Goal: Information Seeking & Learning: Learn about a topic

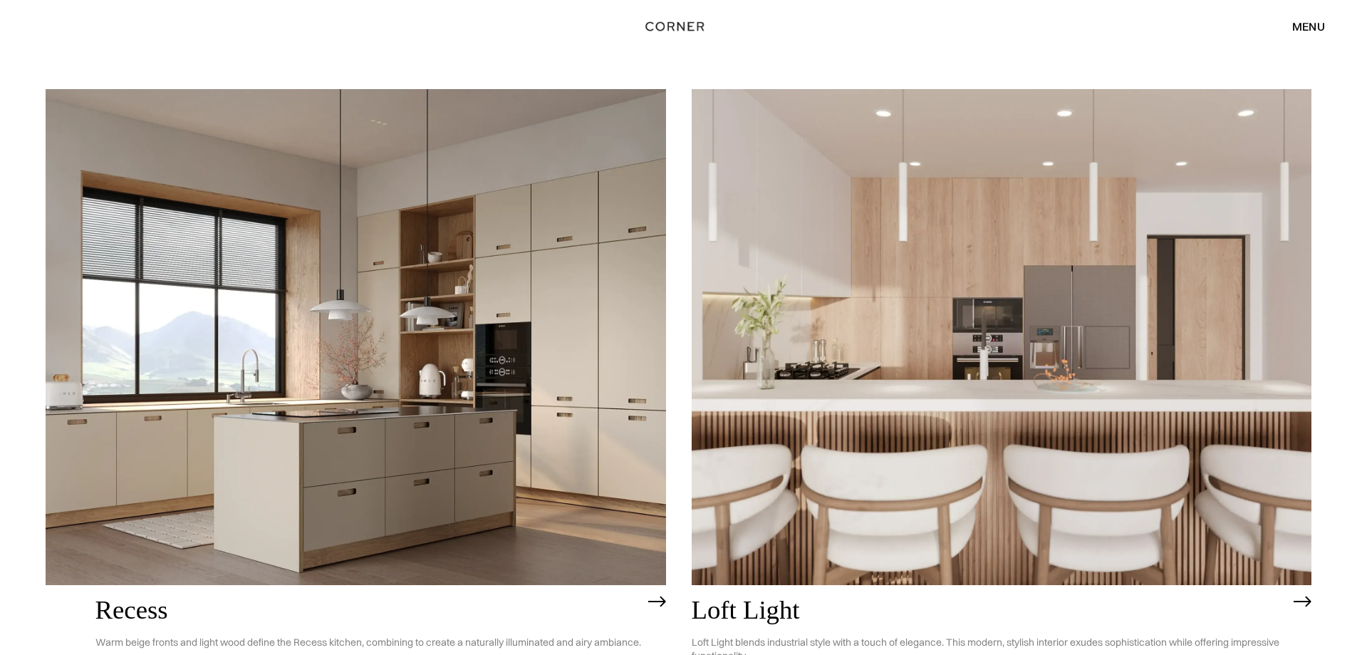
scroll to position [2423, 0]
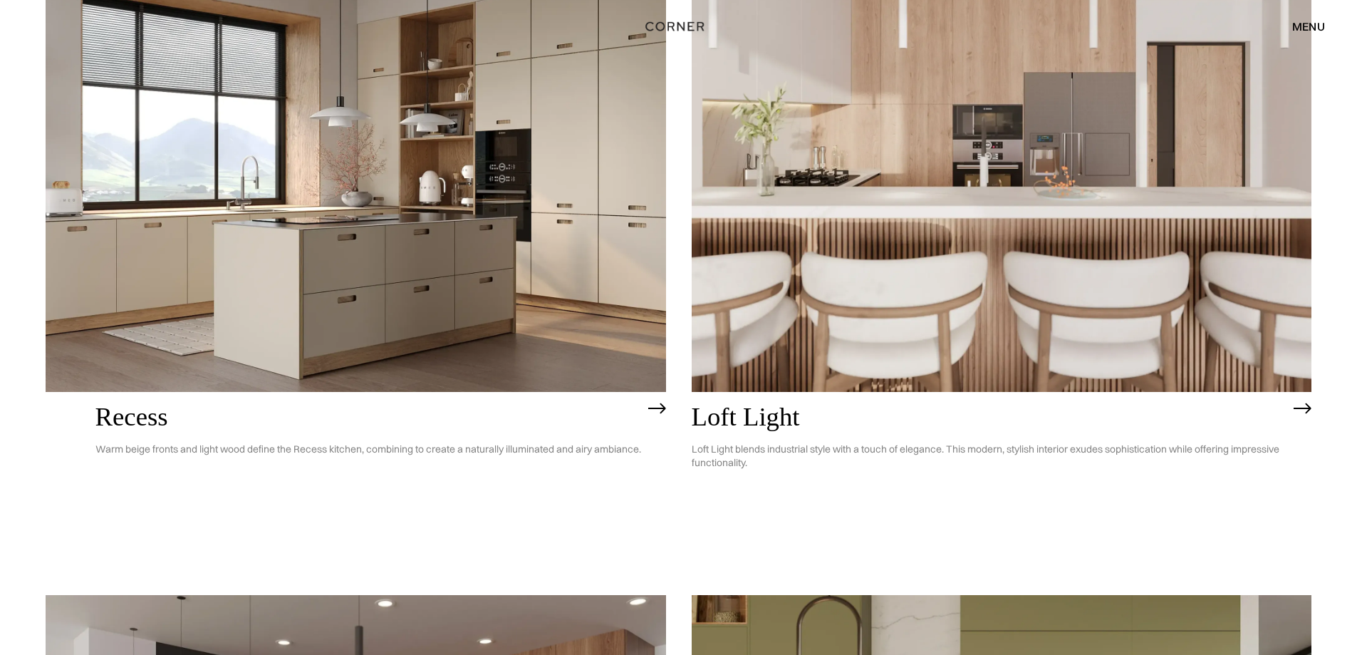
click at [461, 366] on img at bounding box center [356, 144] width 621 height 496
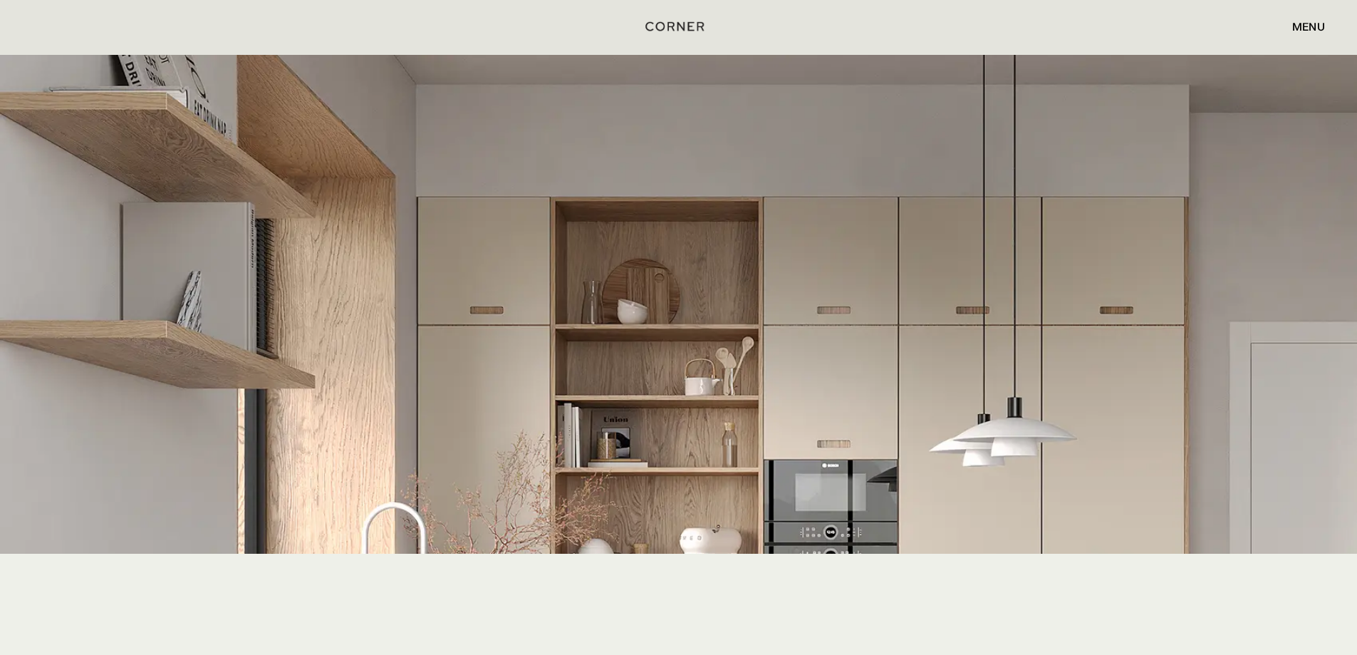
scroll to position [2637, 0]
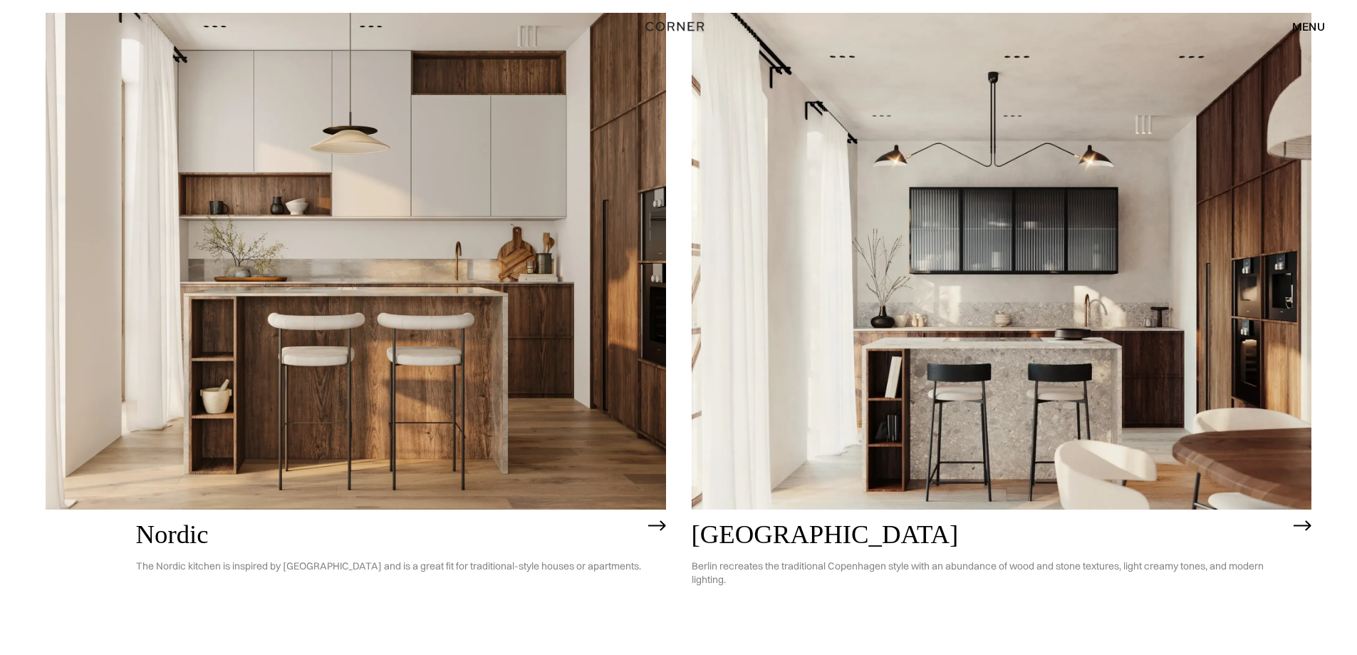
scroll to position [214, 0]
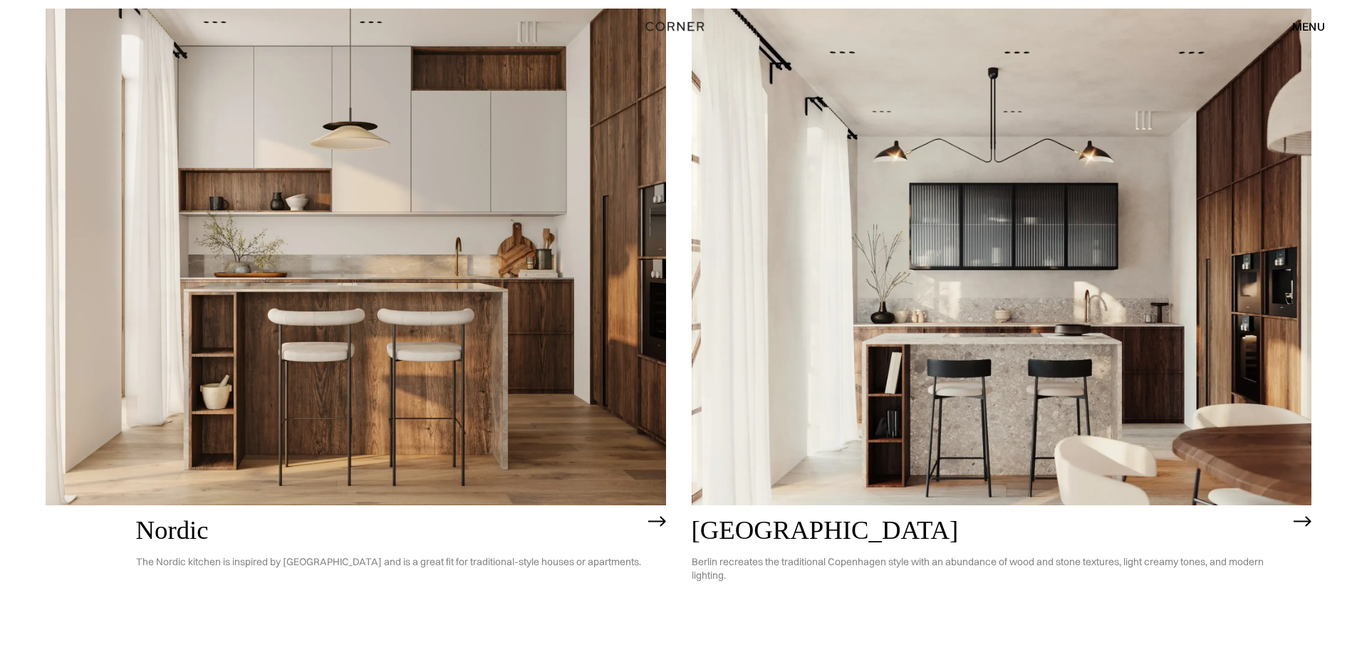
click at [465, 361] on img at bounding box center [356, 257] width 621 height 496
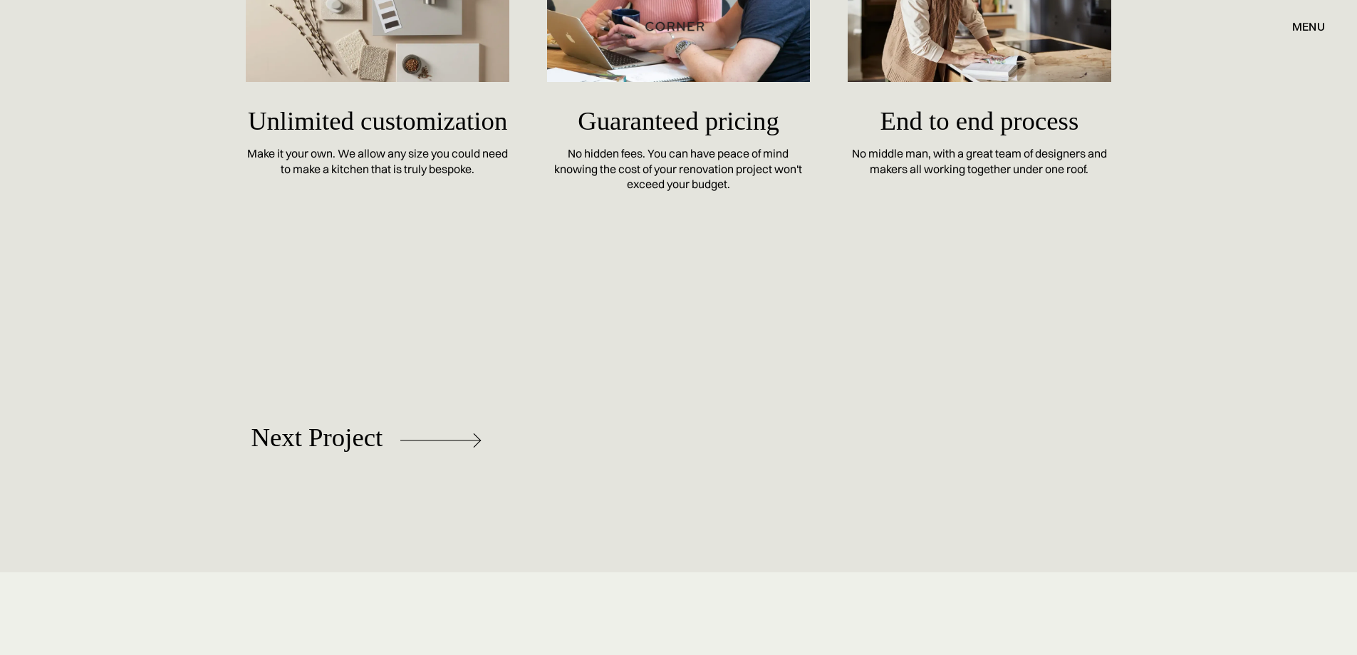
scroll to position [6286, 0]
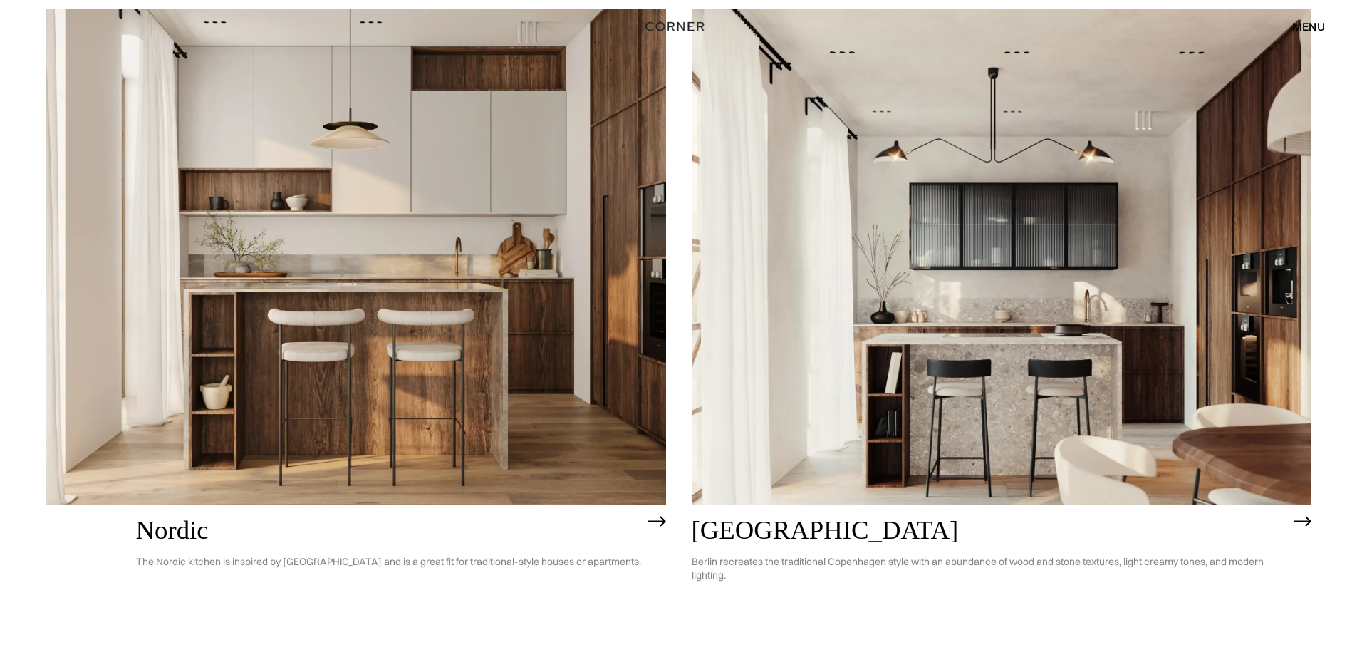
click at [1104, 319] on img at bounding box center [1002, 257] width 621 height 496
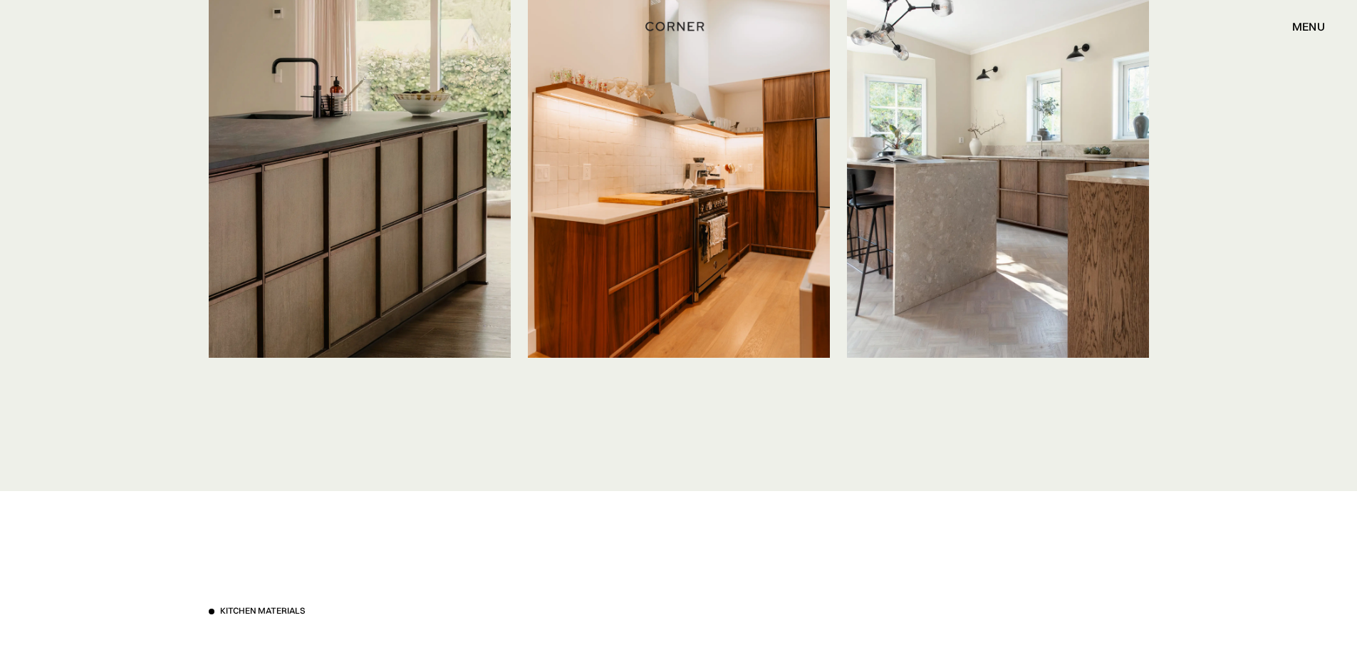
scroll to position [3848, 0]
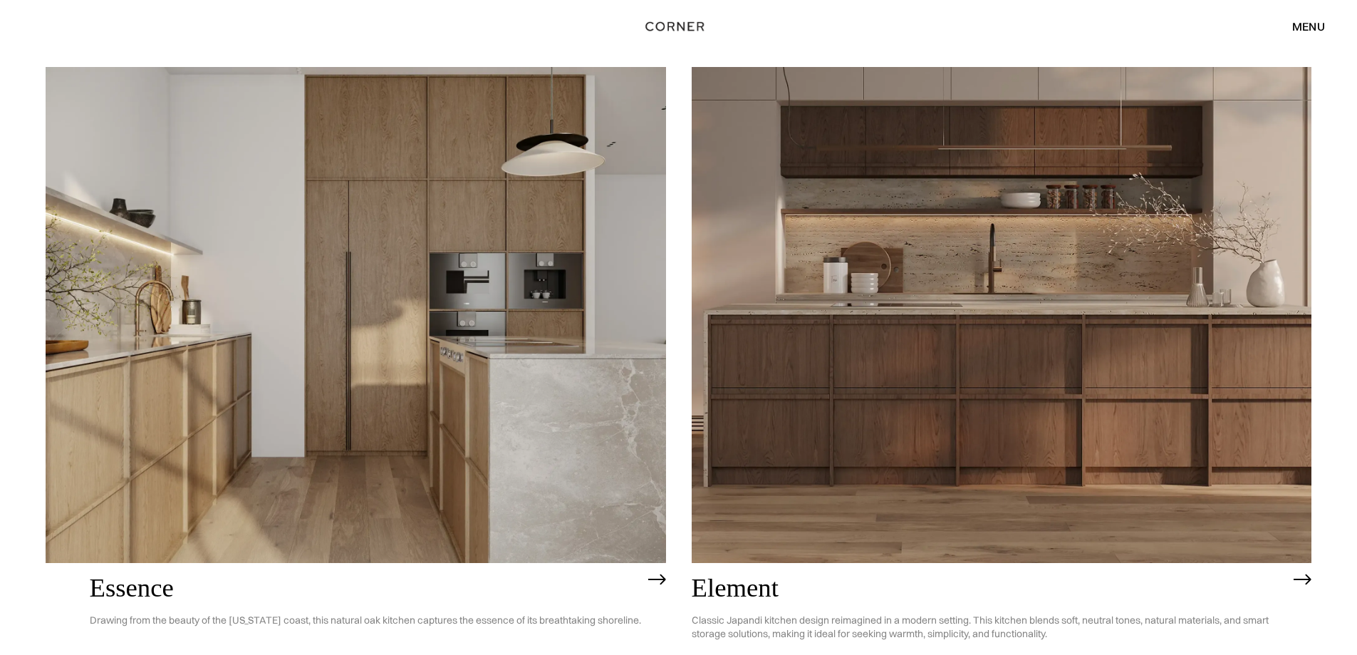
scroll to position [855, 0]
click at [462, 379] on img at bounding box center [356, 314] width 621 height 496
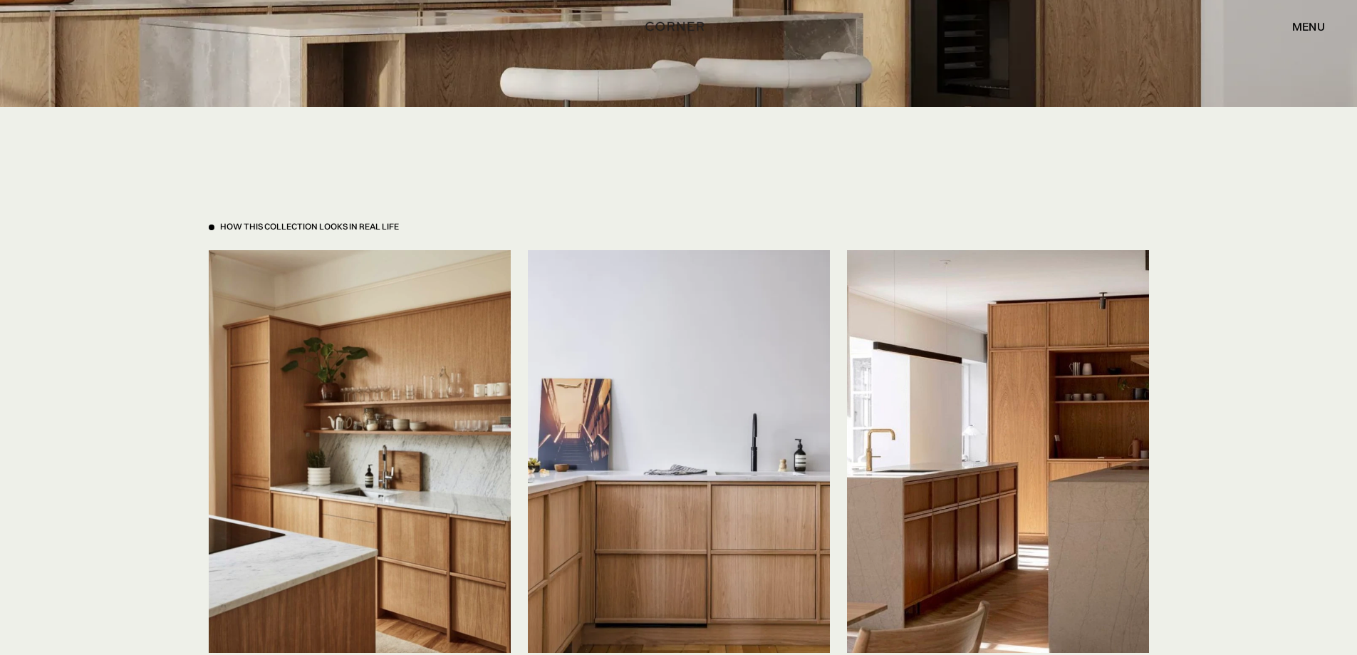
scroll to position [3349, 0]
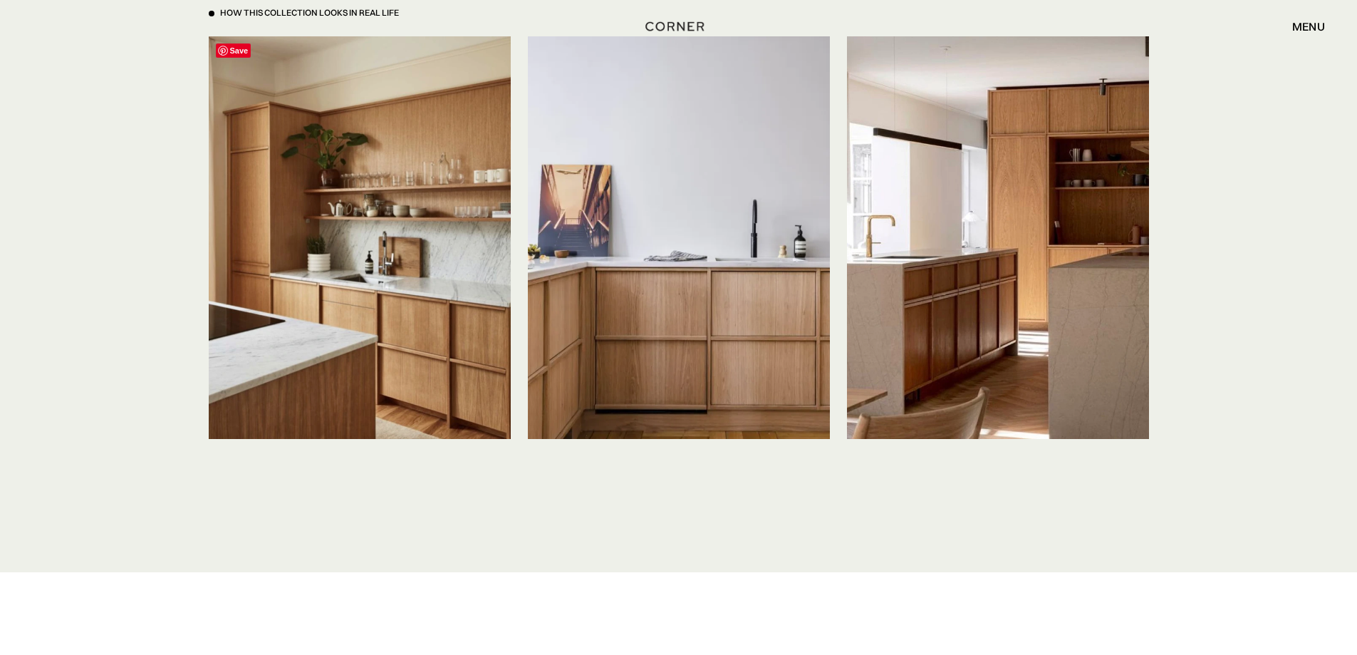
click at [363, 279] on img at bounding box center [360, 237] width 302 height 403
click at [444, 265] on img at bounding box center [360, 237] width 302 height 403
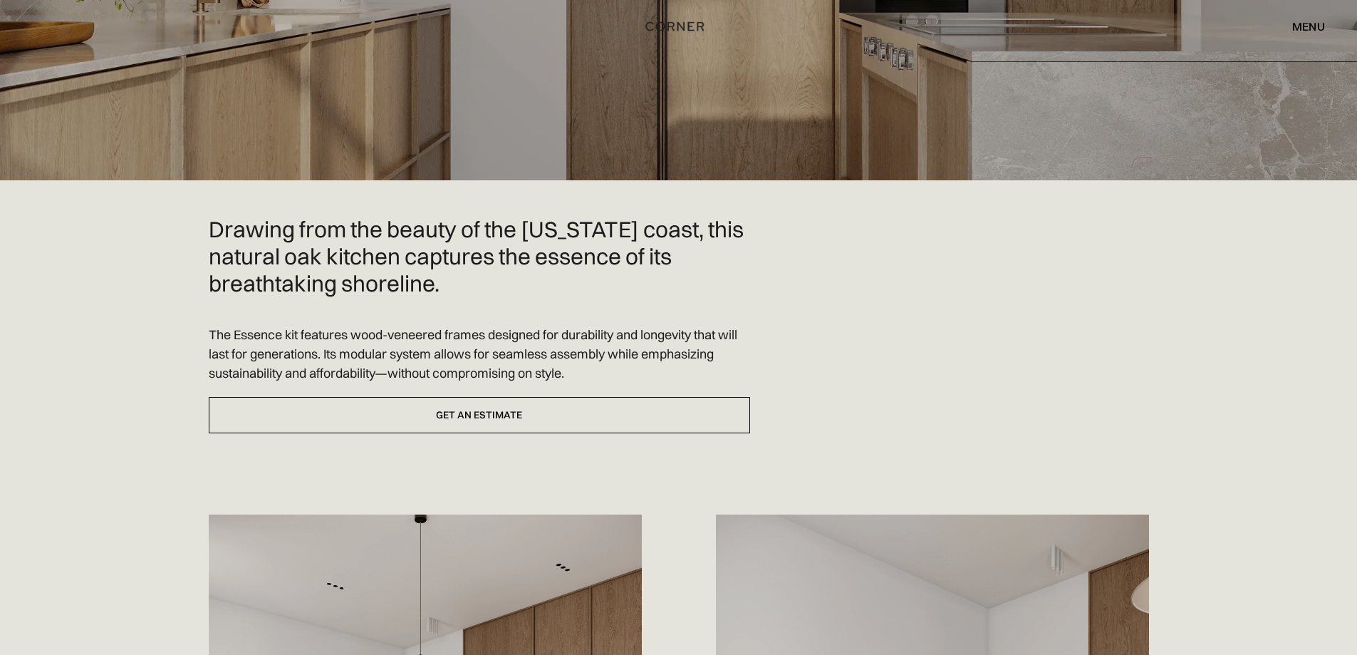
scroll to position [0, 0]
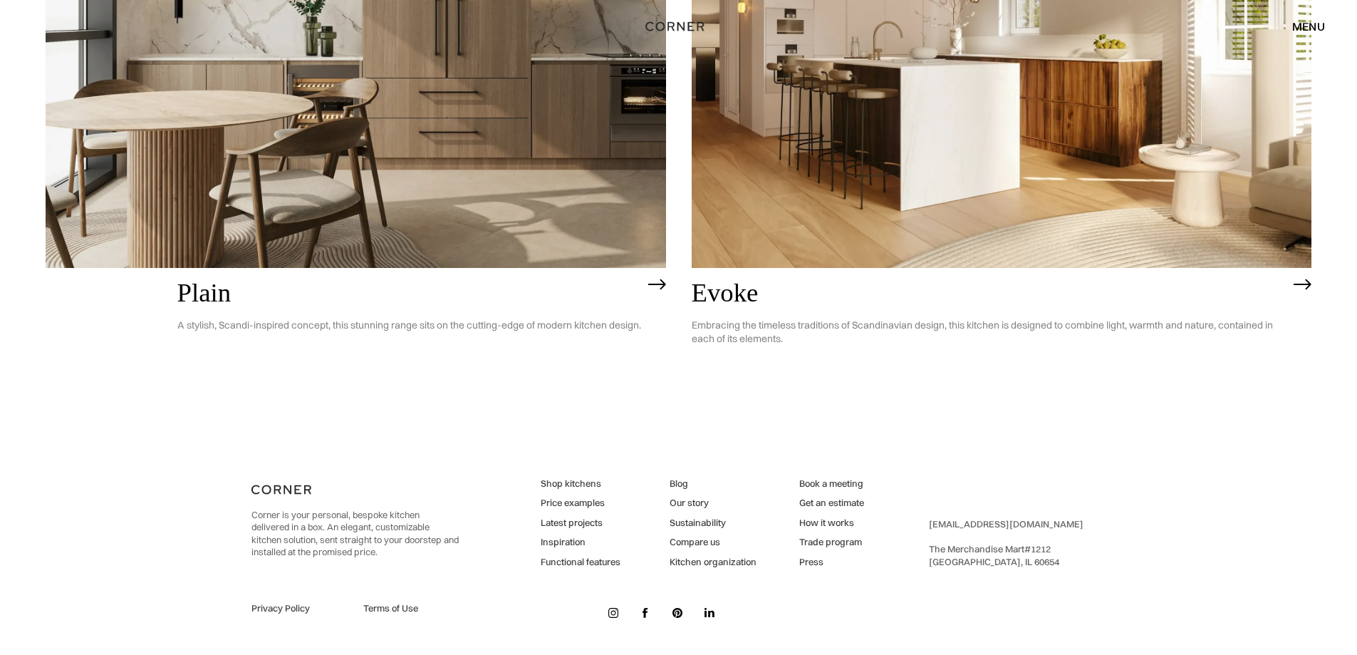
scroll to position [4630, 0]
